Goal: Navigation & Orientation: Find specific page/section

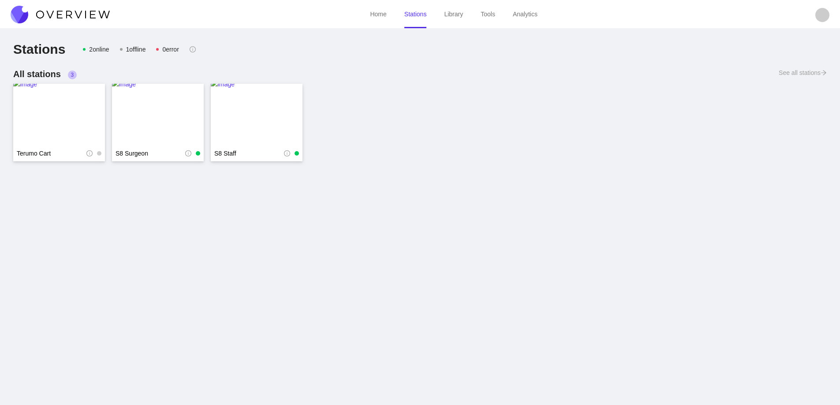
click at [59, 15] on img at bounding box center [60, 15] width 99 height 18
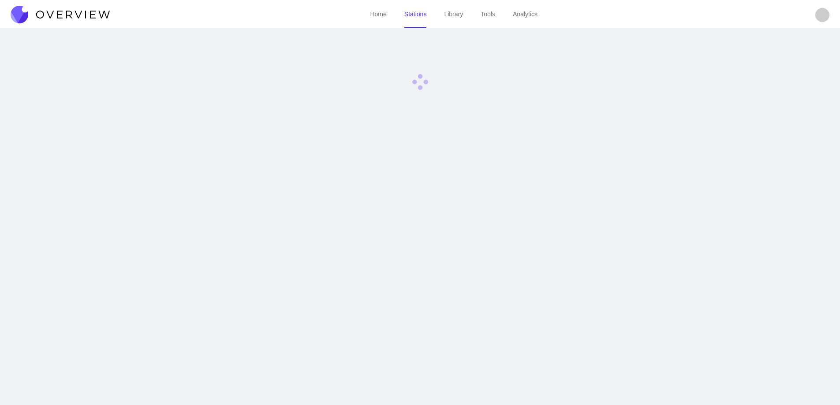
click at [59, 15] on img at bounding box center [60, 15] width 99 height 18
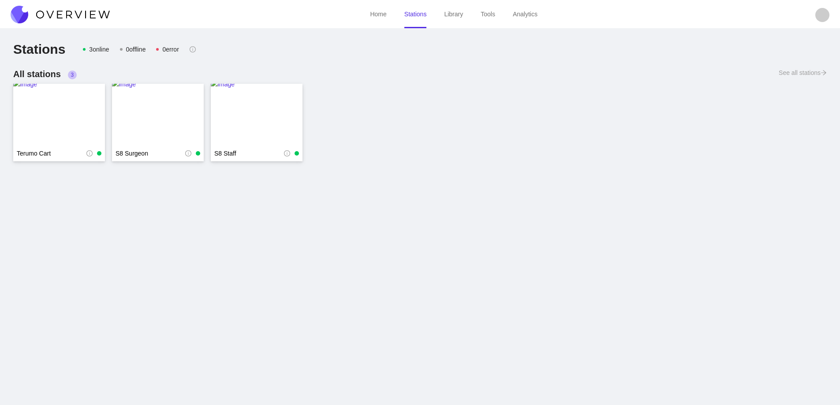
click at [77, 15] on img at bounding box center [60, 15] width 99 height 18
click at [58, 106] on img at bounding box center [59, 114] width 92 height 71
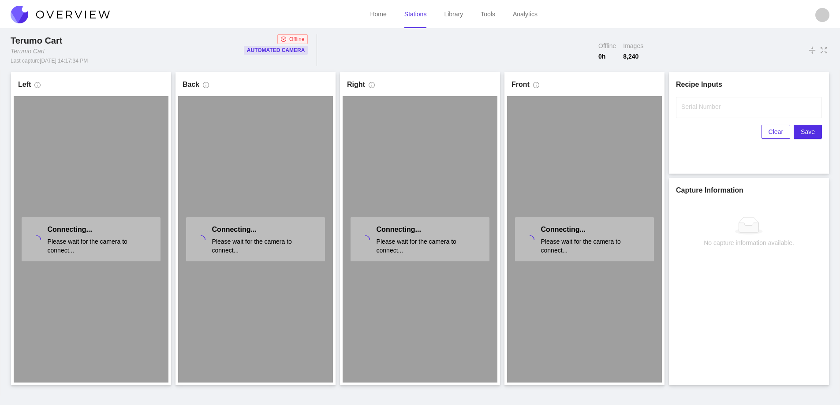
click at [85, 12] on img at bounding box center [60, 15] width 99 height 18
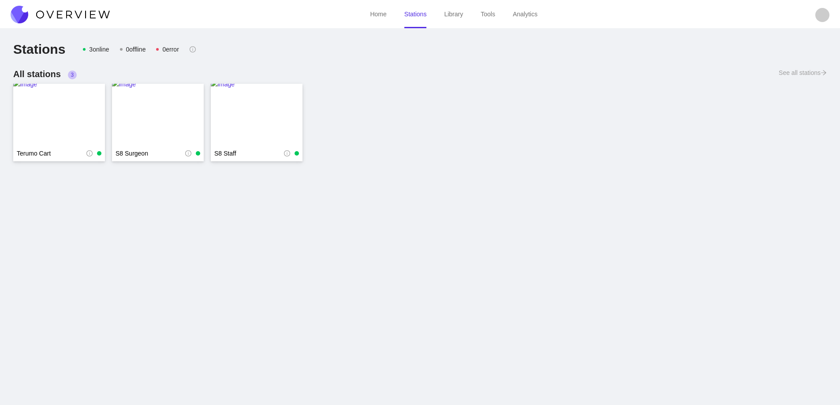
click at [85, 12] on img at bounding box center [60, 15] width 99 height 18
click at [76, 12] on img at bounding box center [60, 15] width 99 height 18
click at [55, 100] on img at bounding box center [59, 114] width 92 height 71
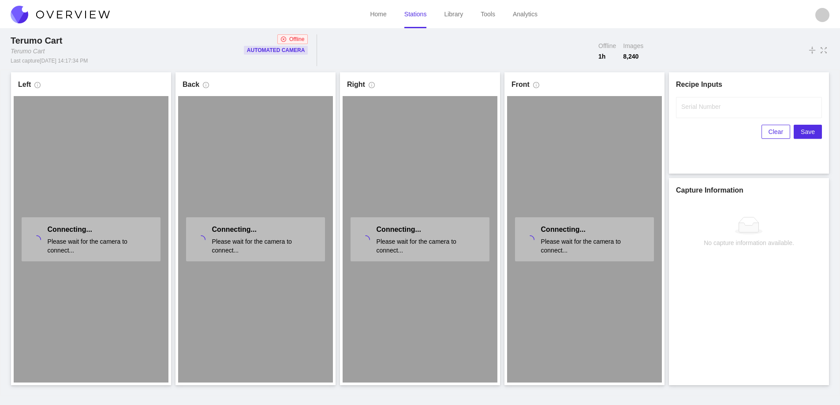
click at [415, 16] on link "Stations" at bounding box center [415, 14] width 22 height 7
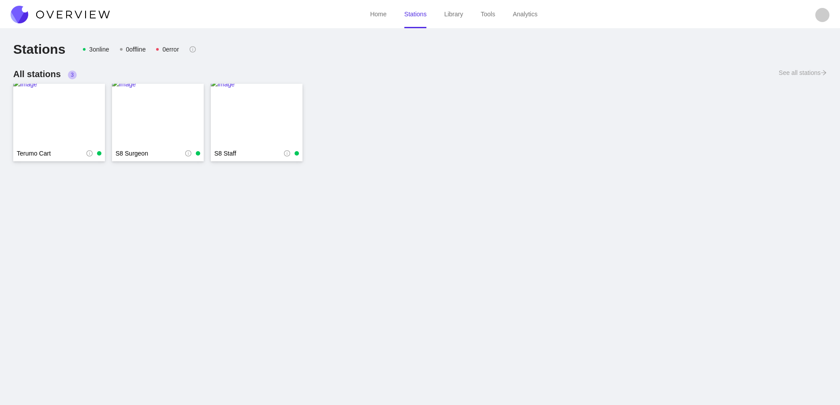
click at [86, 11] on img at bounding box center [60, 15] width 99 height 18
click at [86, 10] on img at bounding box center [60, 15] width 99 height 18
click at [56, 106] on img at bounding box center [59, 114] width 92 height 71
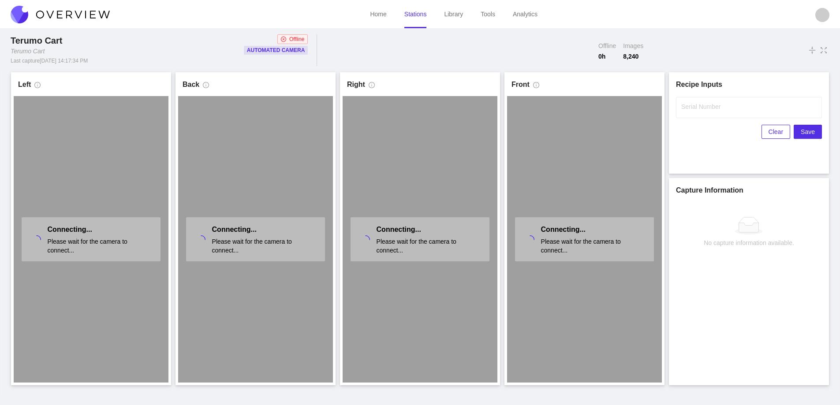
click at [85, 15] on img at bounding box center [60, 15] width 99 height 18
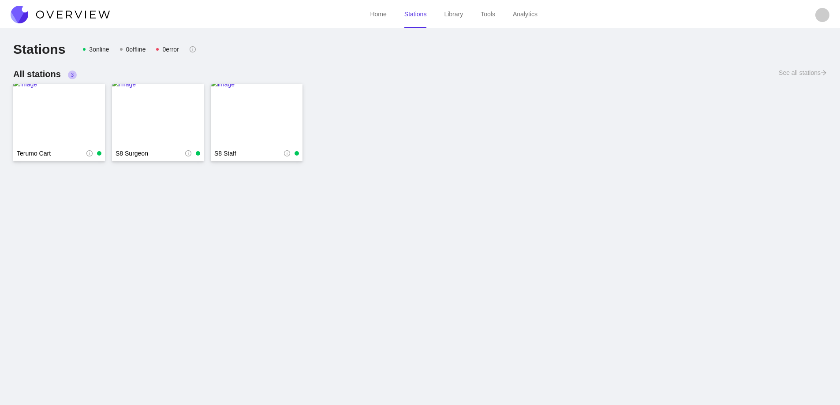
click at [85, 11] on img at bounding box center [60, 15] width 99 height 18
click at [93, 18] on img at bounding box center [60, 15] width 99 height 18
click at [92, 15] on img at bounding box center [60, 15] width 99 height 18
